Goal: Task Accomplishment & Management: Manage account settings

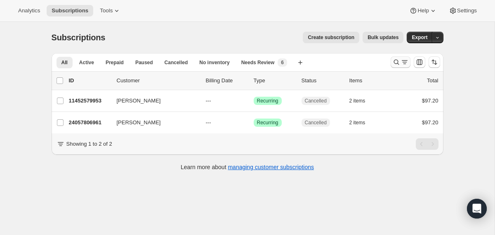
click at [398, 63] on icon "Search and filter results" at bounding box center [396, 62] width 8 height 8
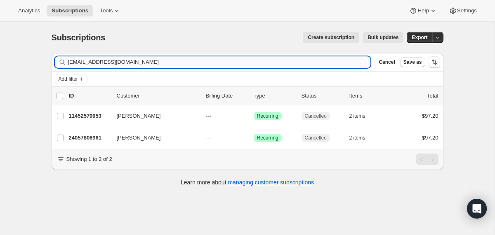
click at [287, 64] on input "lgsellssd@aol.com" at bounding box center [219, 62] width 303 height 12
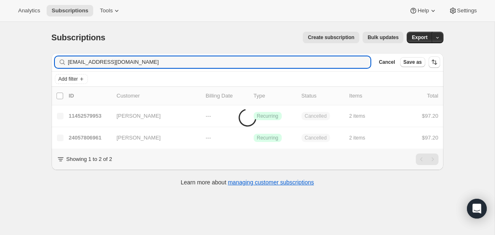
type input "[EMAIL_ADDRESS][DOMAIN_NAME]"
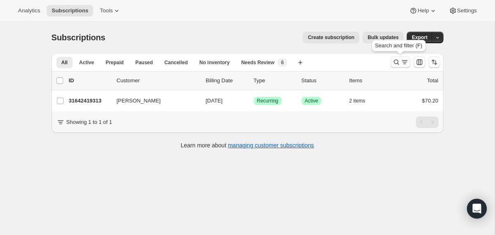
click at [395, 59] on icon "Search and filter results" at bounding box center [396, 62] width 8 height 8
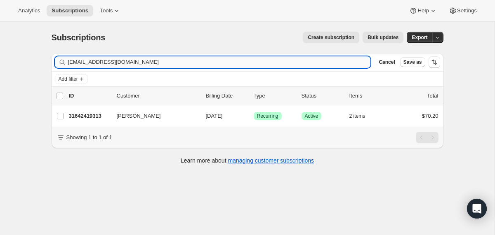
click at [239, 59] on input "[EMAIL_ADDRESS][DOMAIN_NAME]" at bounding box center [219, 62] width 303 height 12
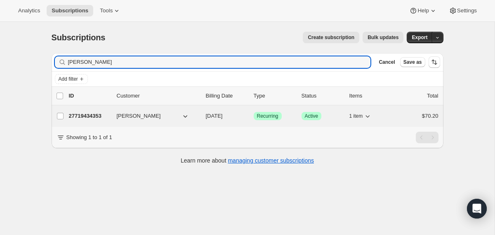
type input "[PERSON_NAME]"
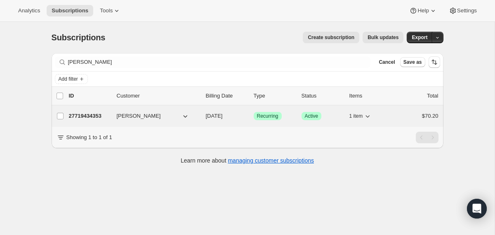
click at [201, 117] on div "27719434353 [PERSON_NAME] [DATE] Success Recurring Success Active 1 item $70.20" at bounding box center [253, 117] width 369 height 12
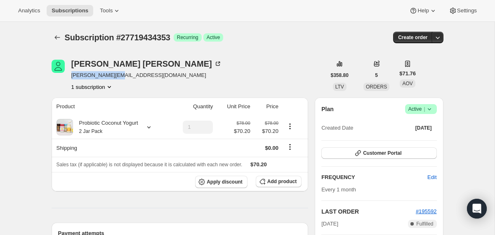
drag, startPoint x: 118, startPoint y: 76, endPoint x: 70, endPoint y: 76, distance: 48.2
click at [70, 76] on div "[PERSON_NAME] [PERSON_NAME][EMAIL_ADDRESS][DOMAIN_NAME] 1 subscription" at bounding box center [189, 75] width 274 height 31
copy span "[PERSON_NAME][EMAIL_ADDRESS][DOMAIN_NAME]"
click at [146, 35] on span "Subscription #27719434353" at bounding box center [118, 37] width 106 height 9
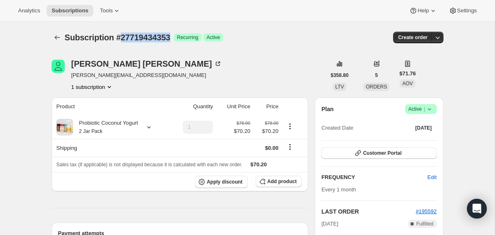
copy span "27719434353"
click at [56, 38] on icon "Subscriptions" at bounding box center [57, 37] width 8 height 8
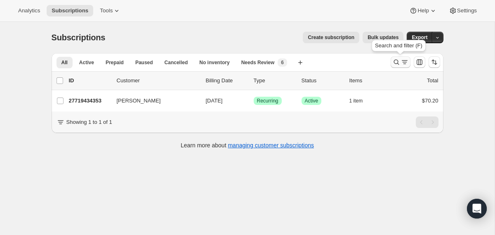
click at [393, 62] on icon "Search and filter results" at bounding box center [396, 62] width 8 height 8
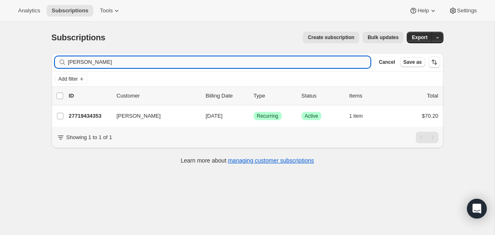
click at [297, 64] on input "[PERSON_NAME]" at bounding box center [219, 62] width 303 height 12
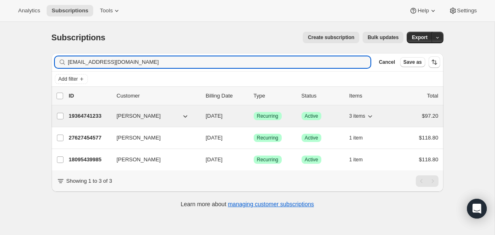
type input "[EMAIL_ADDRESS][DOMAIN_NAME]"
click at [200, 116] on div "19364741233 [PERSON_NAME] [DATE] Success Recurring Success Active 3 items $97.20" at bounding box center [253, 117] width 369 height 12
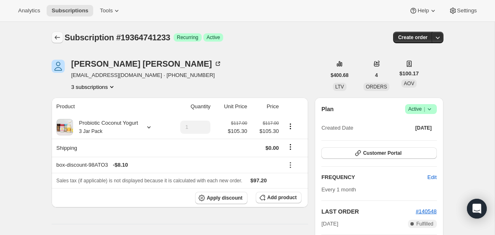
click at [56, 35] on icon "Subscriptions" at bounding box center [57, 37] width 8 height 8
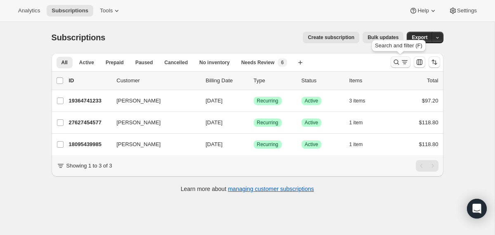
click at [400, 63] on icon "Search and filter results" at bounding box center [396, 62] width 8 height 8
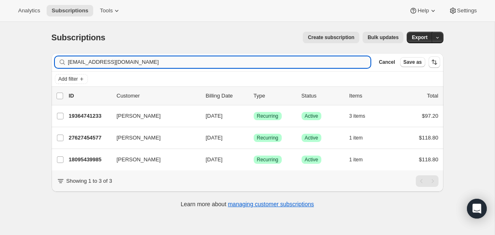
click at [286, 62] on input "[EMAIL_ADDRESS][DOMAIN_NAME]" at bounding box center [219, 62] width 303 height 12
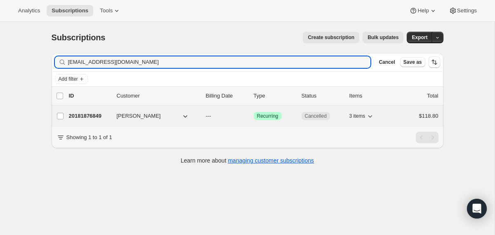
type input "[EMAIL_ADDRESS][DOMAIN_NAME]"
click at [203, 115] on div "20181876849 [PERSON_NAME] --- Success Recurring Cancelled 3 items $118.80" at bounding box center [253, 117] width 369 height 12
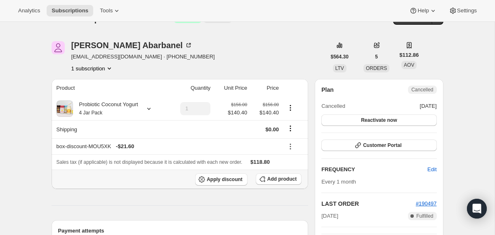
scroll to position [9, 0]
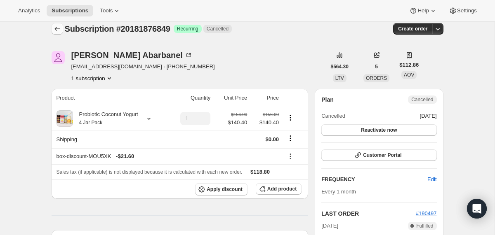
click at [58, 29] on icon "Subscriptions" at bounding box center [57, 29] width 8 height 8
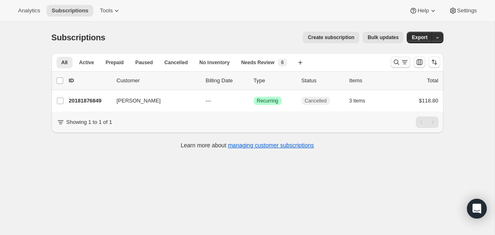
click at [395, 60] on icon "Search and filter results" at bounding box center [396, 62] width 8 height 8
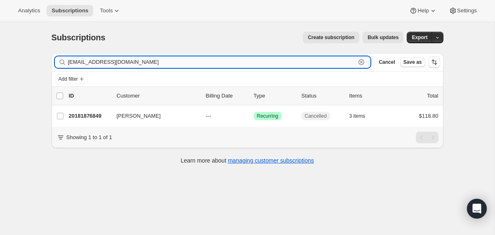
click at [323, 59] on input "[EMAIL_ADDRESS][DOMAIN_NAME]" at bounding box center [212, 62] width 288 height 12
paste input "williamson.lori@yahoo"
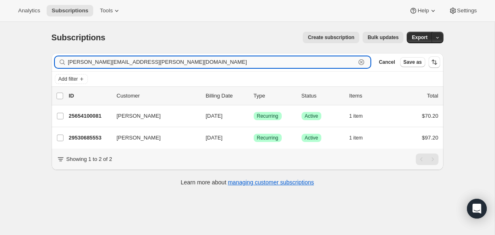
click at [198, 62] on input "williamson.lori@yahoo.com" at bounding box center [212, 62] width 288 height 12
paste input "text"
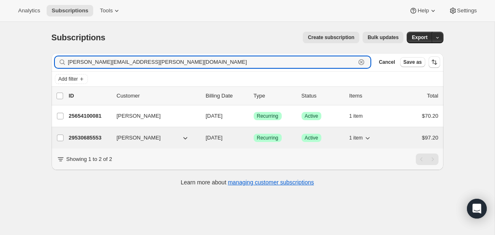
type input "williamson.lori@yahoo.com"
click at [203, 136] on div "29530685553 Lori Williamson 11/16/2025 Success Recurring Success Active 1 item …" at bounding box center [253, 138] width 369 height 12
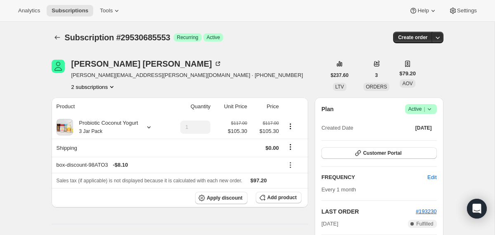
click at [428, 113] on span "Success Active |" at bounding box center [421, 109] width 32 height 10
click at [421, 146] on button "Cancel subscription" at bounding box center [418, 139] width 52 height 13
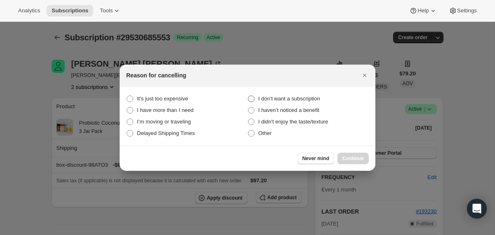
click at [309, 101] on span "I don't want a subscription" at bounding box center [289, 99] width 62 height 6
click at [248, 96] on subscription "I don't want a subscription" at bounding box center [248, 96] width 0 height 0
radio subscription "true"
click at [343, 157] on span "Continue" at bounding box center [352, 158] width 21 height 7
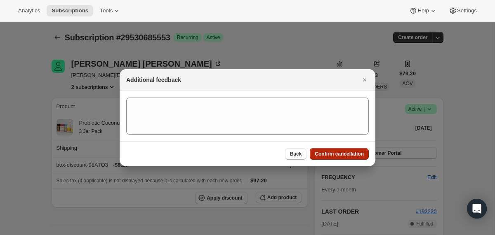
click at [340, 154] on span "Confirm cancellation" at bounding box center [339, 154] width 49 height 7
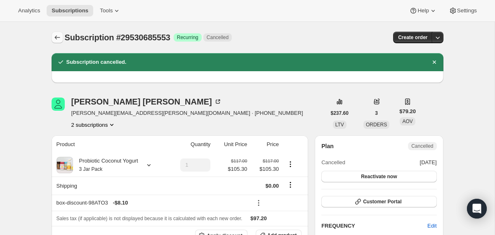
click at [57, 37] on icon "Subscriptions" at bounding box center [57, 37] width 8 height 8
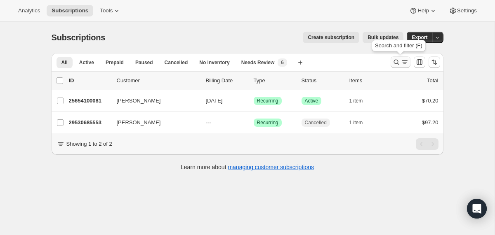
click at [395, 61] on icon "Search and filter results" at bounding box center [396, 62] width 8 height 8
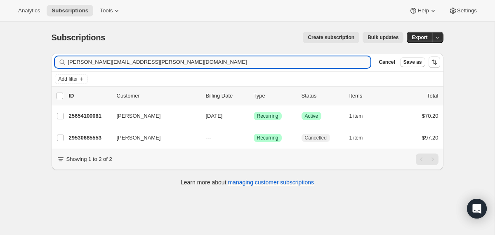
click at [325, 61] on input "williamson.lori@yahoo.com" at bounding box center [219, 62] width 303 height 12
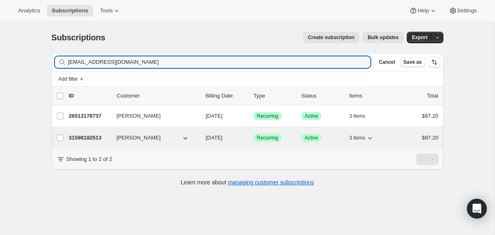
type input "siennastephens14@icloud.com"
click at [205, 138] on div "31598182513 Megan Stephens 11/01/2025 Success Recurring Success Active 3 items …" at bounding box center [253, 138] width 369 height 12
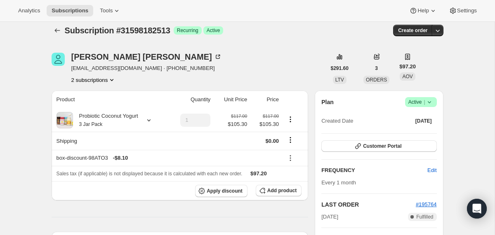
scroll to position [6, 0]
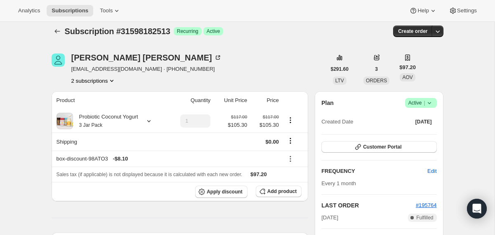
click at [432, 104] on icon at bounding box center [429, 103] width 8 height 8
click at [417, 136] on span "Cancel subscription" at bounding box center [417, 133] width 47 height 8
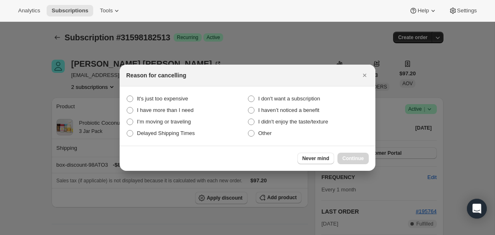
scroll to position [0, 0]
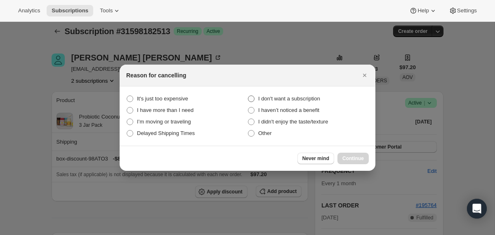
click at [299, 97] on span "I don't want a subscription" at bounding box center [289, 99] width 62 height 6
click at [248, 96] on subscription "I don't want a subscription" at bounding box center [248, 96] width 0 height 0
radio subscription "true"
click at [349, 158] on span "Continue" at bounding box center [352, 158] width 21 height 7
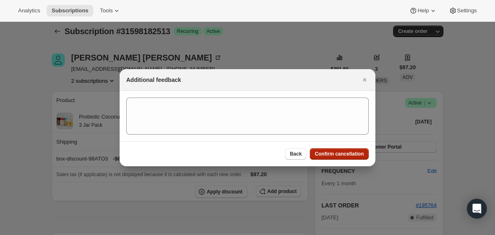
click at [349, 158] on button "Confirm cancellation" at bounding box center [339, 154] width 59 height 12
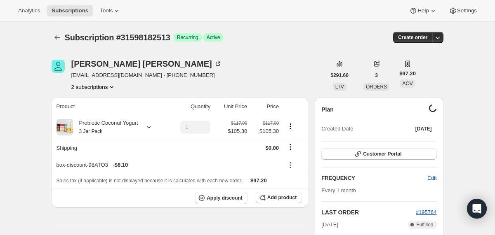
scroll to position [6, 0]
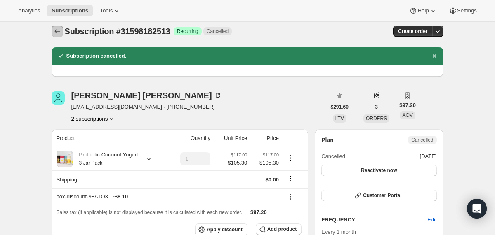
click at [53, 33] on icon "Subscriptions" at bounding box center [57, 31] width 8 height 8
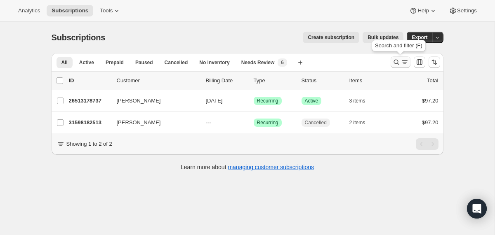
click at [391, 64] on button "Search and filter results" at bounding box center [400, 62] width 20 height 12
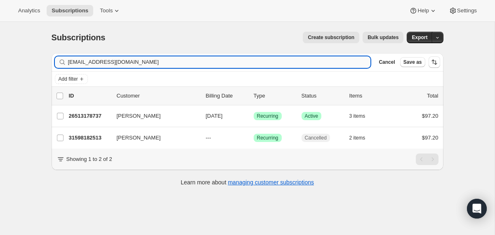
click at [309, 65] on input "siennastephens14@icloud.com" at bounding box center [219, 62] width 303 height 12
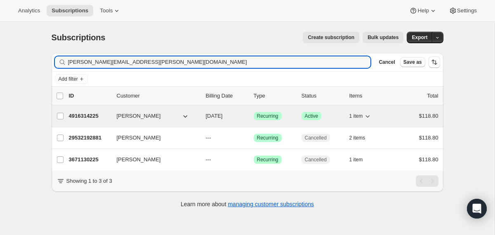
type input "katherine.hunter@yale.edu"
click at [205, 118] on div "4916314225 kate hunter 10/08/2025 Success Recurring Success Active 1 item $118.…" at bounding box center [253, 117] width 369 height 12
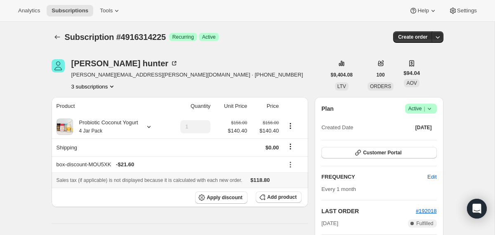
scroll to position [1, 0]
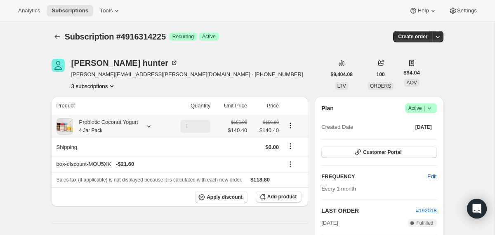
click at [125, 129] on div "Probiotic Coconut Yogurt 4 Jar Pack" at bounding box center [105, 126] width 65 height 16
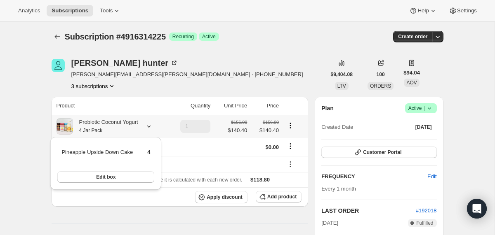
click at [125, 129] on div "Probiotic Coconut Yogurt 4 Jar Pack" at bounding box center [105, 126] width 65 height 16
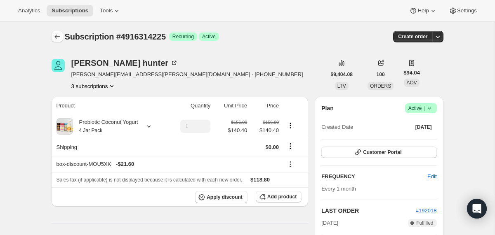
click at [57, 36] on icon "Subscriptions" at bounding box center [57, 37] width 8 height 8
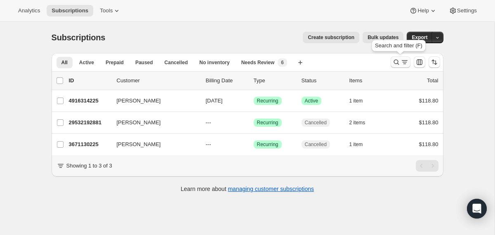
click at [395, 64] on icon "Search and filter results" at bounding box center [395, 62] width 5 height 5
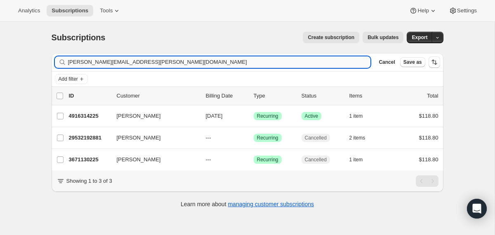
click at [327, 64] on input "katherine.hunter@yale.edu" at bounding box center [219, 62] width 303 height 12
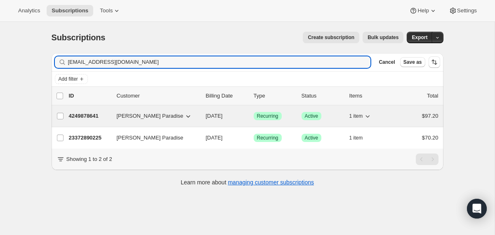
type input "paradiselesley@gmail.com"
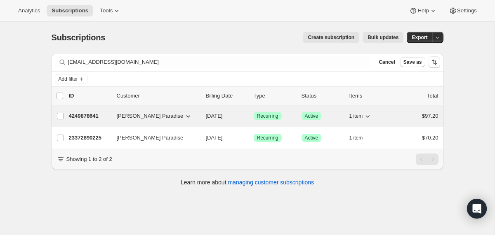
click at [204, 113] on div "4249878641 Lesley Paradise 10/15/2025 Success Recurring Success Active 1 item $…" at bounding box center [253, 117] width 369 height 12
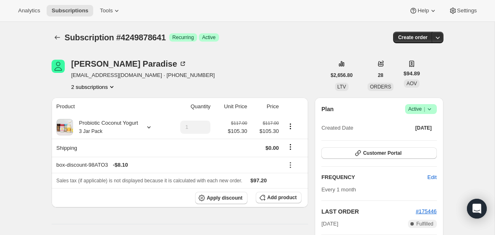
click at [429, 108] on icon at bounding box center [429, 109] width 8 height 8
click at [414, 141] on span "Cancel subscription" at bounding box center [417, 139] width 47 height 6
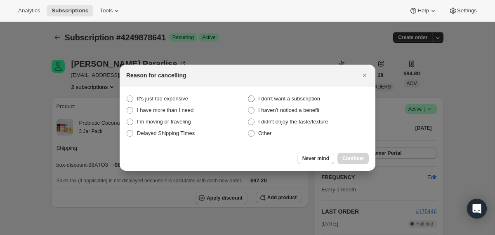
click at [313, 97] on span "I don't want a subscription" at bounding box center [289, 99] width 62 height 6
click at [248, 96] on subscription "I don't want a subscription" at bounding box center [248, 96] width 0 height 0
radio subscription "true"
click at [354, 157] on span "Continue" at bounding box center [352, 158] width 21 height 7
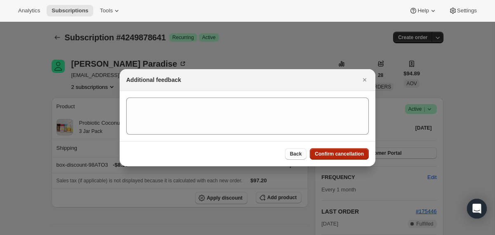
click at [354, 157] on button "Confirm cancellation" at bounding box center [339, 154] width 59 height 12
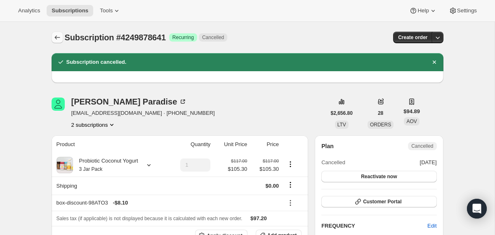
click at [53, 40] on icon "Subscriptions" at bounding box center [57, 37] width 8 height 8
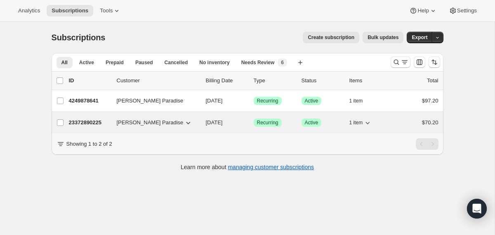
click at [204, 125] on div "23372890225 Lesley Paradise 10/30/2025 Success Recurring Success Active 1 item …" at bounding box center [253, 123] width 369 height 12
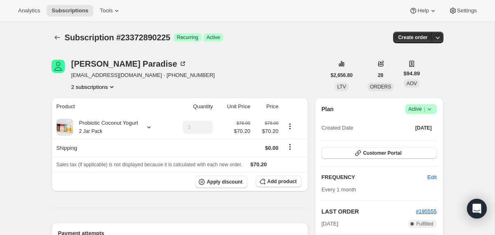
click at [427, 108] on icon at bounding box center [429, 109] width 8 height 8
click at [423, 142] on span "Cancel subscription" at bounding box center [417, 139] width 47 height 6
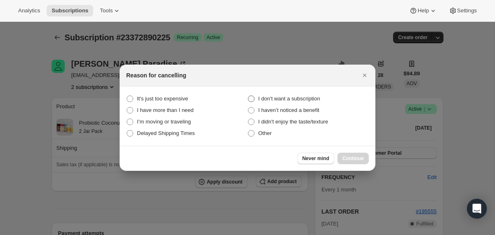
click at [318, 100] on span "I don't want a subscription" at bounding box center [289, 99] width 62 height 6
click at [248, 96] on subscription "I don't want a subscription" at bounding box center [248, 96] width 0 height 0
radio subscription "true"
click at [350, 158] on span "Continue" at bounding box center [352, 158] width 21 height 7
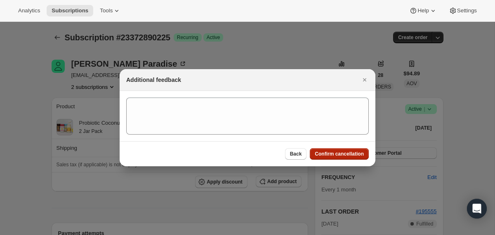
click at [350, 158] on button "Confirm cancellation" at bounding box center [339, 154] width 59 height 12
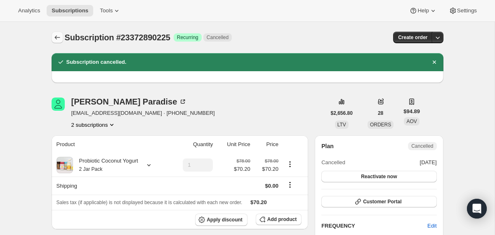
click at [52, 34] on button "Subscriptions" at bounding box center [58, 38] width 12 height 12
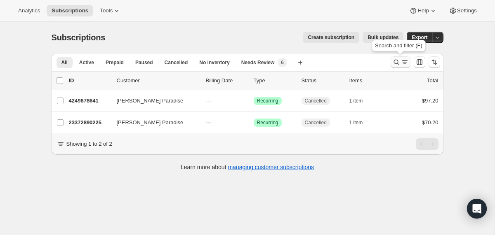
click at [398, 61] on icon "Search and filter results" at bounding box center [396, 62] width 8 height 8
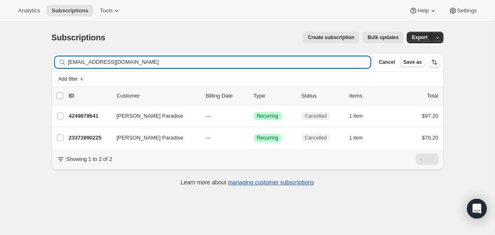
click at [309, 63] on input "paradiselesley@gmail.com" at bounding box center [219, 62] width 303 height 12
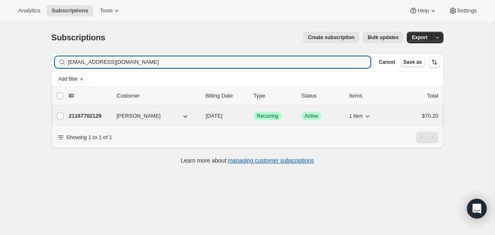
type input "gipezzim@gmail.com"
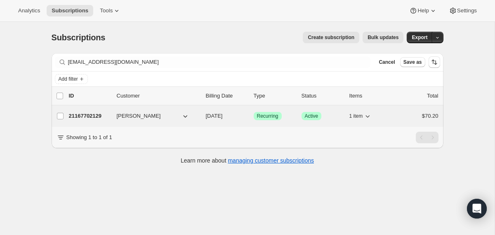
click at [201, 112] on div "21167702129 Grace Pezzimenti 12/03/2025 Success Recurring Success Active 1 item…" at bounding box center [253, 117] width 369 height 12
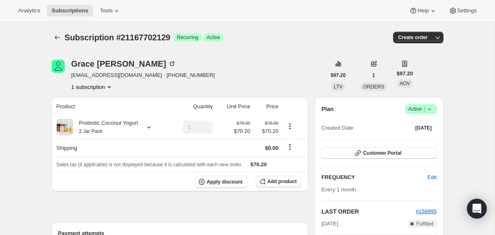
click at [429, 109] on icon at bounding box center [429, 109] width 8 height 8
click at [400, 144] on button "Cancel subscription" at bounding box center [418, 139] width 52 height 13
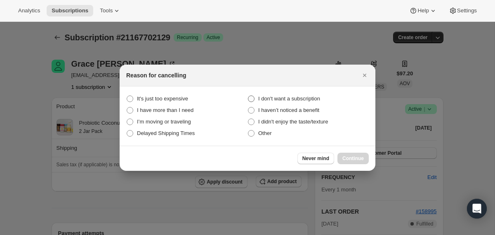
click at [310, 99] on span "I don't want a subscription" at bounding box center [289, 99] width 62 height 6
click at [248, 96] on subscription "I don't want a subscription" at bounding box center [248, 96] width 0 height 0
radio subscription "true"
click at [348, 162] on span "Continue" at bounding box center [352, 158] width 21 height 7
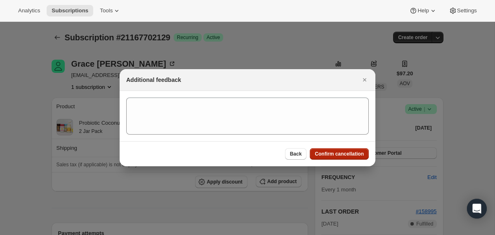
click at [347, 158] on button "Confirm cancellation" at bounding box center [339, 154] width 59 height 12
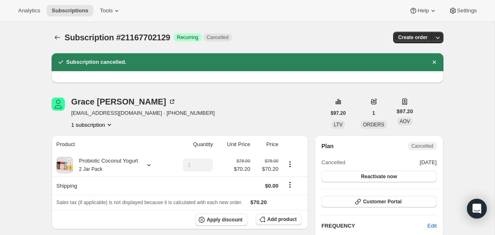
click at [64, 39] on div at bounding box center [58, 38] width 13 height 12
click at [56, 36] on icon "Subscriptions" at bounding box center [57, 37] width 8 height 8
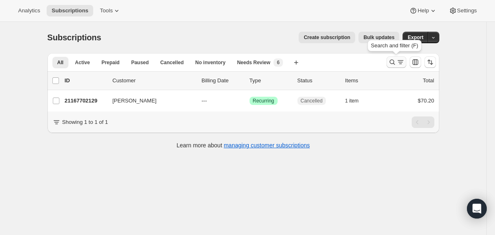
click at [390, 65] on icon "Search and filter results" at bounding box center [392, 62] width 8 height 8
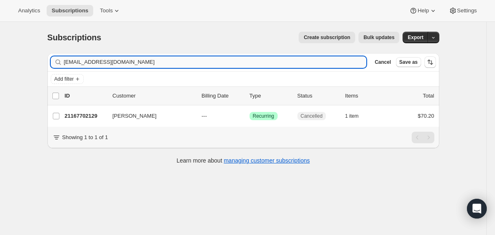
click at [290, 65] on input "gipezzim@gmail.com" at bounding box center [215, 62] width 303 height 12
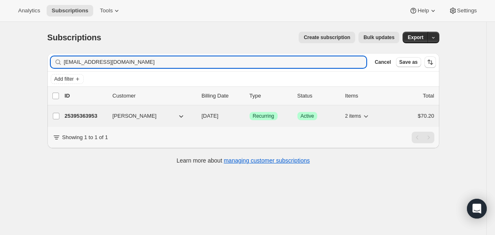
type input "blaamaar15@gmail.com"
click at [195, 117] on div "25395363953 Brianna Lawrence 11/03/2025 Success Recurring Success Active 2 item…" at bounding box center [249, 117] width 369 height 12
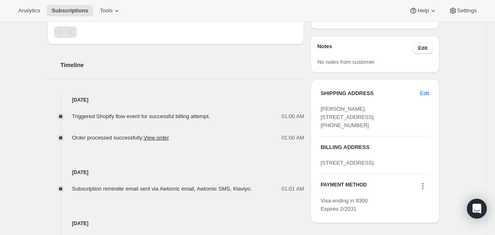
scroll to position [283, 0]
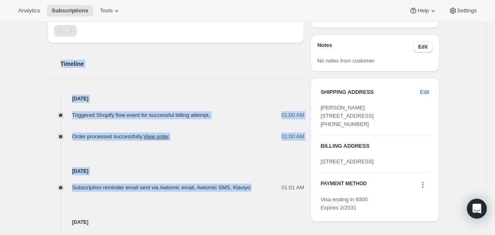
drag, startPoint x: 269, startPoint y: 188, endPoint x: 229, endPoint y: 74, distance: 120.6
copy div "Timeline Oct 3, 2025 Triggered Shopify flow event for successful billing attemp…"
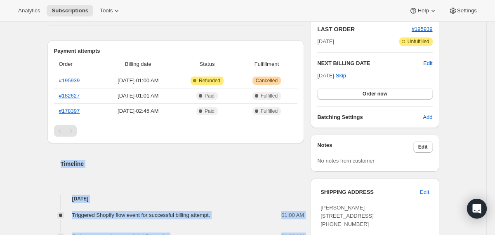
scroll to position [0, 0]
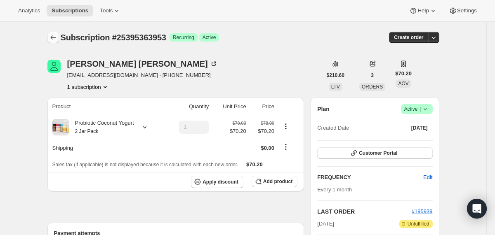
click at [52, 38] on icon "Subscriptions" at bounding box center [53, 37] width 8 height 8
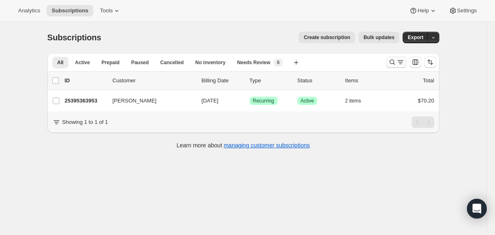
click at [391, 63] on icon "Search and filter results" at bounding box center [392, 62] width 8 height 8
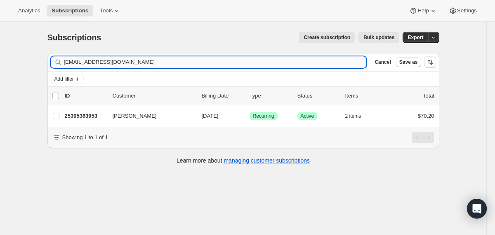
click at [320, 62] on input "blaamaar15@gmail.com" at bounding box center [215, 62] width 303 height 12
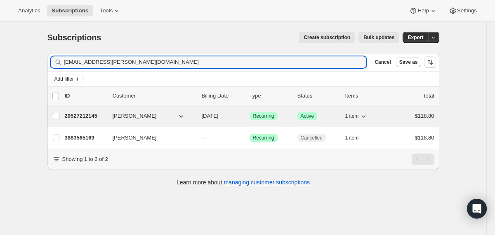
type input "fate.jennifer@yahoo.com"
click at [195, 112] on div "29527212145 Jennifer Fate 12/16/2025 Success Recurring Success Active 1 item $1…" at bounding box center [249, 117] width 369 height 12
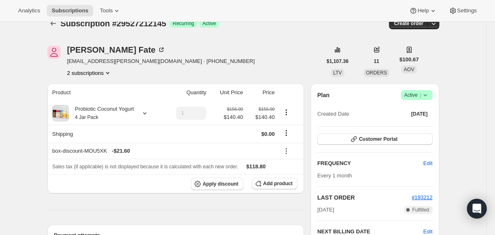
scroll to position [13, 0]
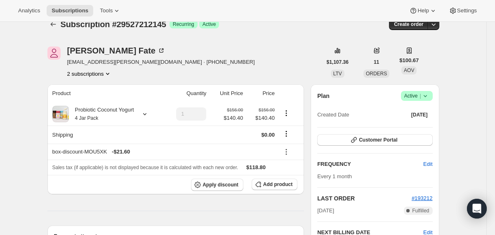
click at [424, 98] on icon at bounding box center [425, 96] width 8 height 8
click at [418, 134] on div "Pause subscription Cancel subscription" at bounding box center [413, 119] width 56 height 32
click at [418, 130] on span "Cancel subscription" at bounding box center [413, 126] width 47 height 8
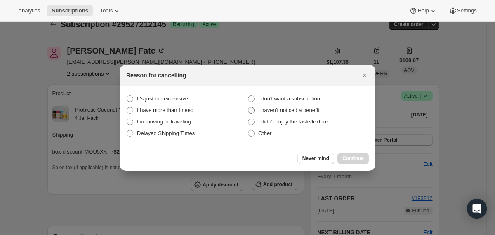
click at [313, 107] on span "I haven’t noticed a benefit" at bounding box center [288, 110] width 61 height 6
click at [248, 107] on benefit "I haven’t noticed a benefit" at bounding box center [248, 107] width 0 height 0
radio benefit "true"
click at [310, 101] on span "I don't want a subscription" at bounding box center [289, 99] width 62 height 6
click at [248, 96] on subscription "I don't want a subscription" at bounding box center [248, 96] width 0 height 0
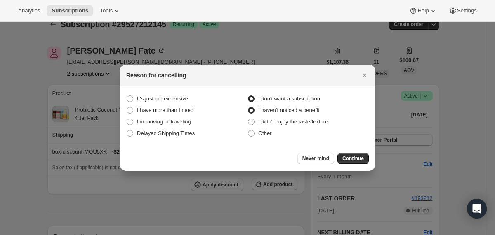
radio subscription "true"
radio benefit "false"
click at [347, 155] on button "Continue" at bounding box center [352, 159] width 31 height 12
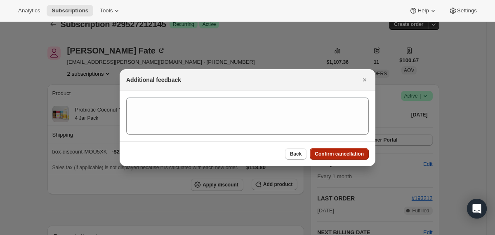
click at [347, 155] on span "Confirm cancellation" at bounding box center [339, 154] width 49 height 7
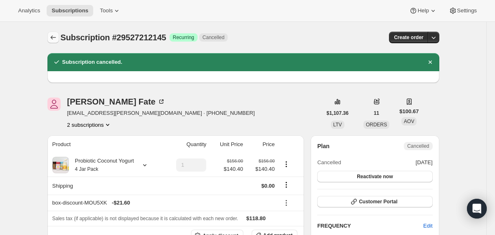
click at [52, 41] on icon "Subscriptions" at bounding box center [53, 37] width 8 height 8
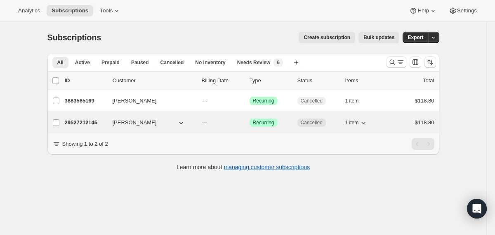
click at [196, 122] on div "29527212145 Jennifer Fate --- Success Recurring Cancelled 1 item $118.80" at bounding box center [249, 123] width 369 height 12
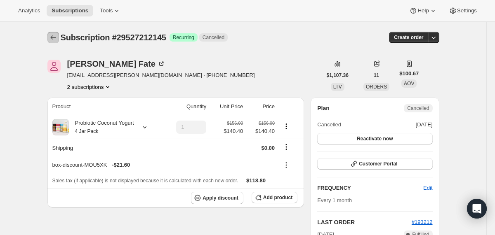
click at [54, 39] on icon "Subscriptions" at bounding box center [53, 37] width 8 height 8
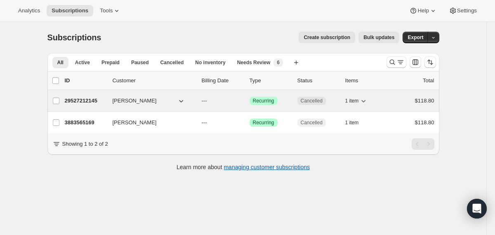
click at [193, 101] on div "Jennifer Fate" at bounding box center [154, 101] width 82 height 8
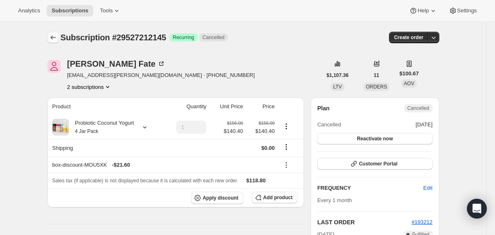
click at [52, 35] on icon "Subscriptions" at bounding box center [53, 37] width 8 height 8
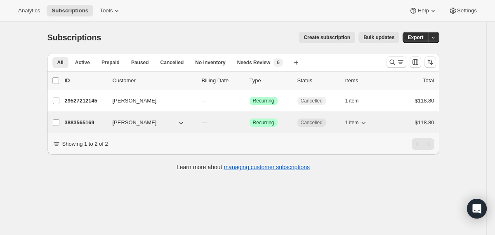
click at [216, 121] on p "---" at bounding box center [222, 123] width 41 height 8
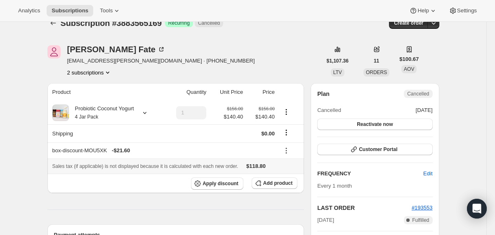
scroll to position [3, 0]
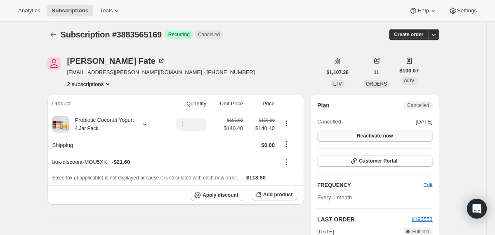
click at [418, 132] on button "Reactivate now" at bounding box center [374, 136] width 115 height 12
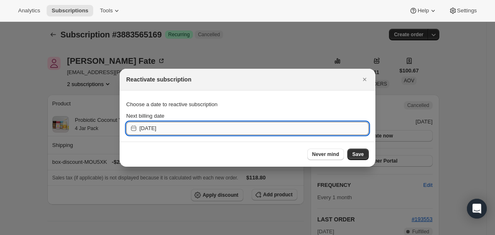
click at [266, 129] on input "2025-10-04" at bounding box center [253, 128] width 229 height 13
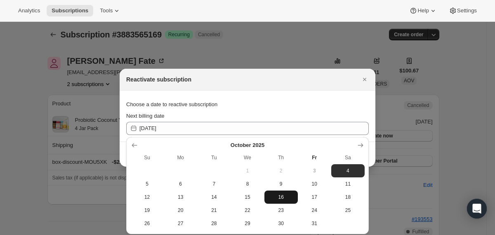
click at [276, 203] on button "16" at bounding box center [280, 197] width 33 height 13
type input "2025-10-16"
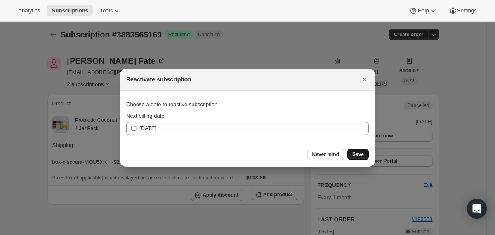
click at [358, 155] on span "Save" at bounding box center [358, 154] width 12 height 7
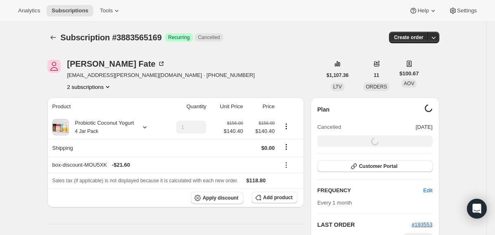
scroll to position [3, 0]
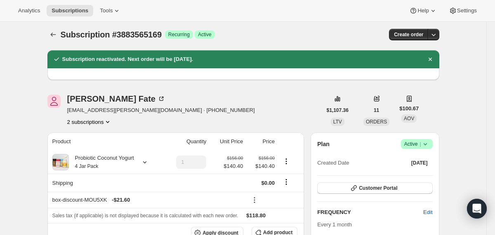
click at [426, 144] on icon at bounding box center [424, 144] width 3 height 2
click at [419, 162] on span "Pause subscription" at bounding box center [412, 161] width 45 height 6
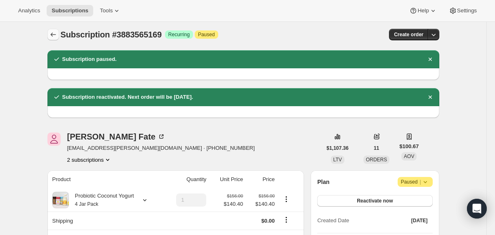
click at [53, 34] on icon "Subscriptions" at bounding box center [53, 35] width 8 height 8
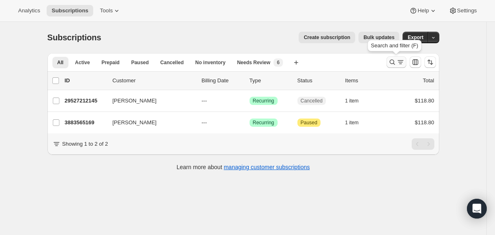
click at [390, 62] on icon "Search and filter results" at bounding box center [392, 62] width 8 height 8
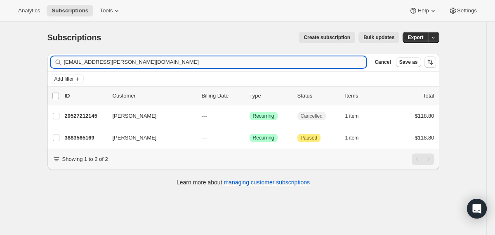
click at [308, 61] on input "fate.jennifer@yahoo.com" at bounding box center [215, 62] width 303 height 12
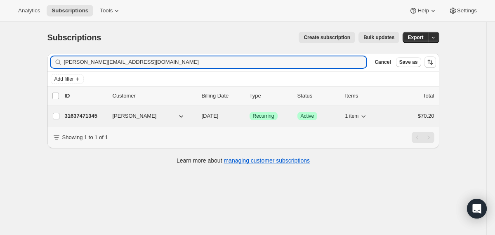
type input "albert@waterhousepr.com"
click at [201, 116] on div "31637471345 Albert Waterhouse 11/03/2025 Success Recurring Success Active 1 ite…" at bounding box center [249, 117] width 369 height 12
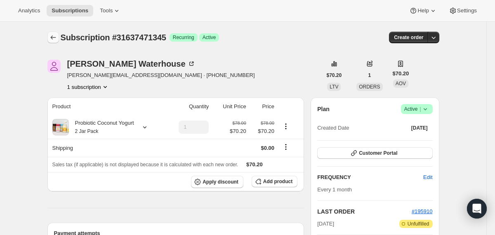
click at [54, 35] on icon "Subscriptions" at bounding box center [53, 37] width 8 height 8
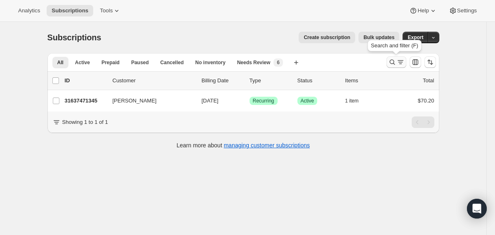
click at [389, 64] on icon "Search and filter results" at bounding box center [392, 62] width 8 height 8
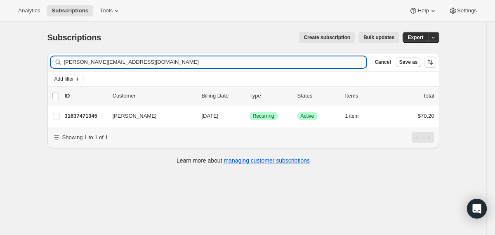
click at [315, 63] on input "albert@waterhousepr.com" at bounding box center [215, 62] width 303 height 12
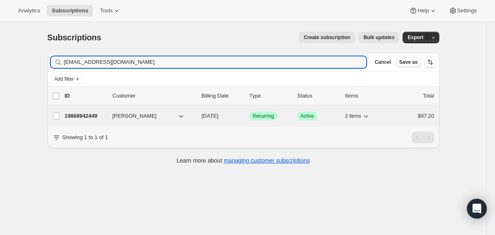
type input "nancytnphoang@gmail.com"
click at [196, 117] on div "19868942449 Nancy Hoang 10/10/2025 Success Recurring Success Active 2 items $97…" at bounding box center [249, 117] width 369 height 12
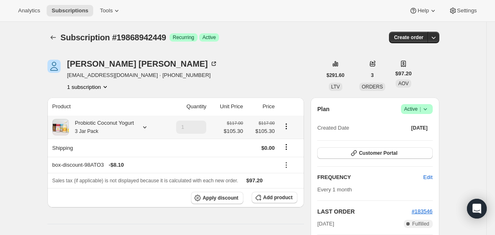
click at [125, 123] on div "Probiotic Coconut Yogurt 3 Jar Pack" at bounding box center [101, 127] width 65 height 16
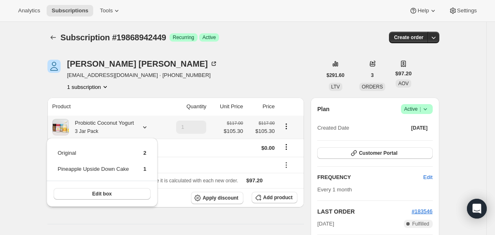
click at [125, 123] on div "Probiotic Coconut Yogurt 3 Jar Pack" at bounding box center [101, 127] width 65 height 16
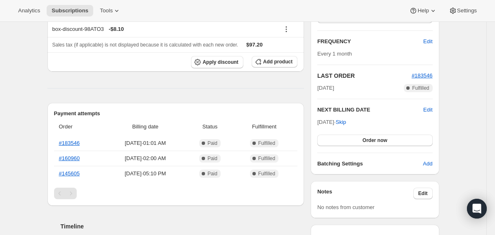
scroll to position [140, 0]
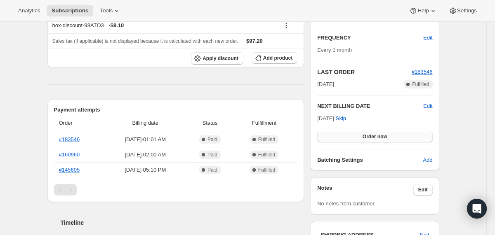
click at [347, 139] on button "Order now" at bounding box center [374, 137] width 115 height 12
click at [347, 139] on button "Click to confirm" at bounding box center [374, 137] width 115 height 12
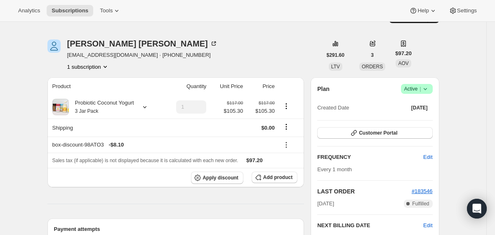
scroll to position [0, 0]
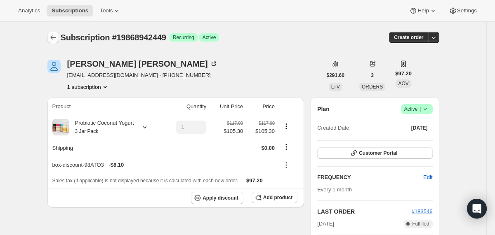
click at [52, 38] on icon "Subscriptions" at bounding box center [52, 37] width 5 height 4
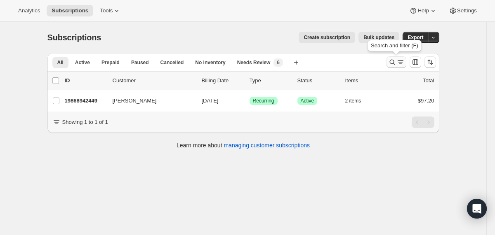
click at [390, 63] on icon "Search and filter results" at bounding box center [392, 62] width 8 height 8
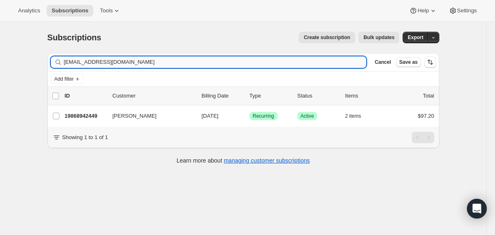
click at [325, 64] on input "nancytnphoang@gmail.com" at bounding box center [215, 62] width 303 height 12
click at [325, 64] on input "nancytnphoang@gmail.comaylengrivera@gmail.com" at bounding box center [215, 62] width 303 height 12
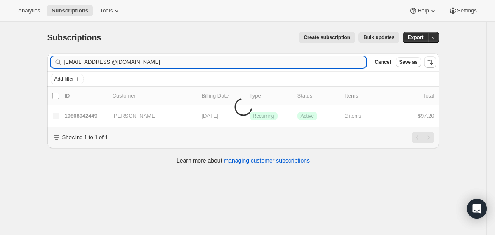
click at [325, 64] on input "nancytnphoang@gmail.comaylengrivera@gmail.com" at bounding box center [215, 62] width 303 height 12
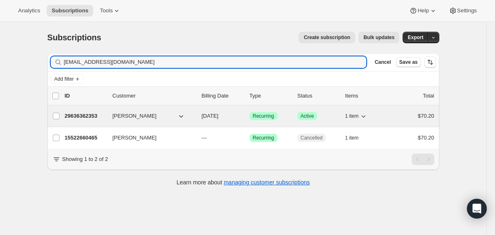
type input "aylengrivera@gmail.com"
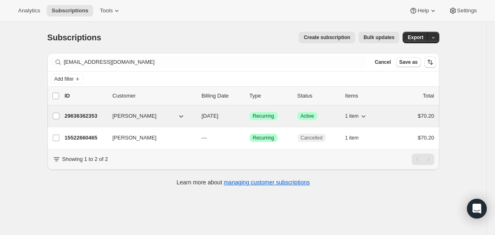
click at [205, 112] on p "11/20/2025" at bounding box center [222, 116] width 41 height 8
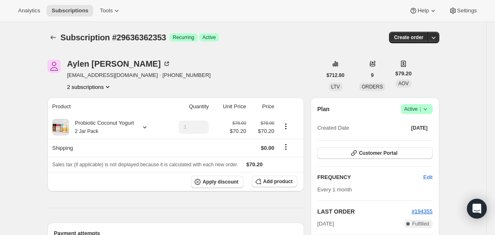
click at [428, 110] on icon at bounding box center [425, 109] width 8 height 8
click at [411, 142] on span "Cancel subscription" at bounding box center [413, 139] width 47 height 6
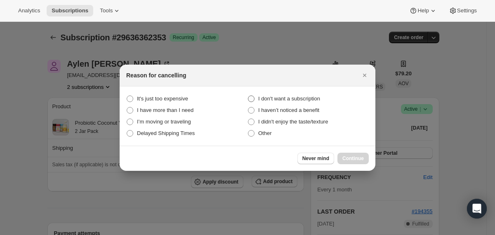
click at [306, 96] on span "I don't want a subscription" at bounding box center [289, 99] width 62 height 6
click at [248, 96] on subscription "I don't want a subscription" at bounding box center [248, 96] width 0 height 0
radio subscription "true"
click at [355, 159] on span "Continue" at bounding box center [352, 158] width 21 height 7
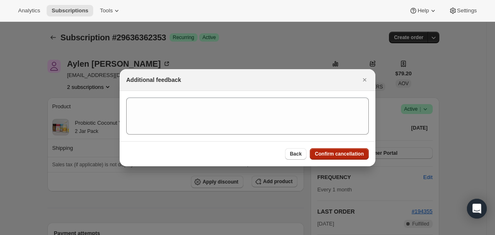
click at [355, 159] on button "Confirm cancellation" at bounding box center [339, 154] width 59 height 12
